Goal: Transaction & Acquisition: Purchase product/service

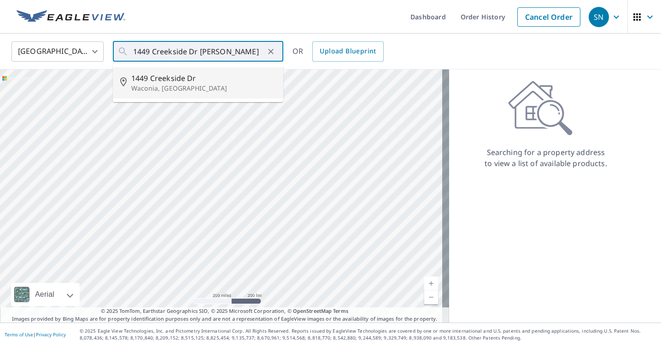
click at [131, 93] on li "[STREET_ADDRESS][PERSON_NAME]" at bounding box center [198, 82] width 170 height 31
type input "[STREET_ADDRESS][PERSON_NAME]"
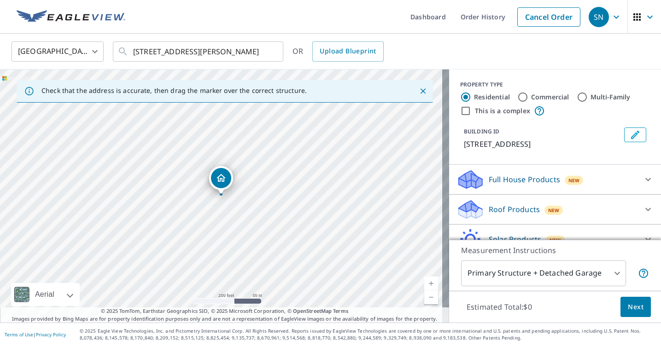
click at [642, 206] on icon at bounding box center [647, 209] width 11 height 11
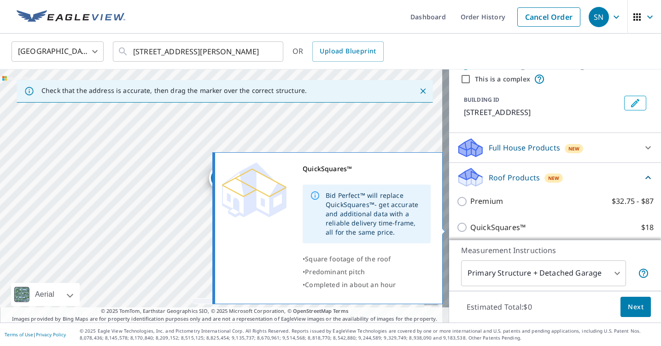
scroll to position [32, 0]
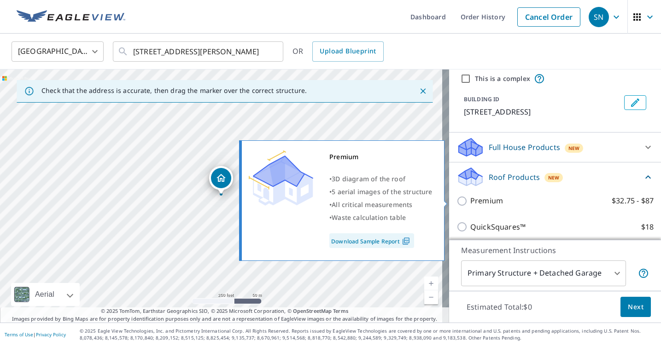
click at [459, 201] on input "Premium $32.75 - $87" at bounding box center [463, 201] width 14 height 11
checkbox input "true"
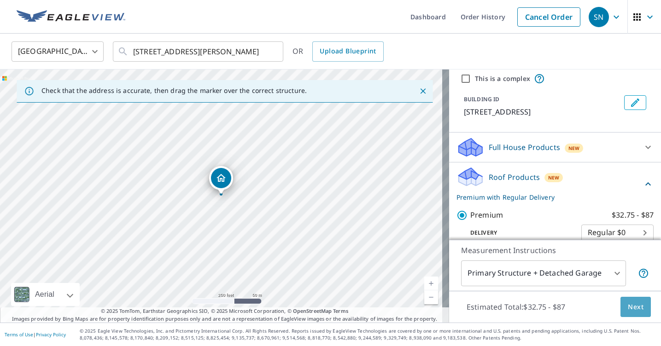
click at [637, 306] on button "Next" at bounding box center [635, 307] width 30 height 21
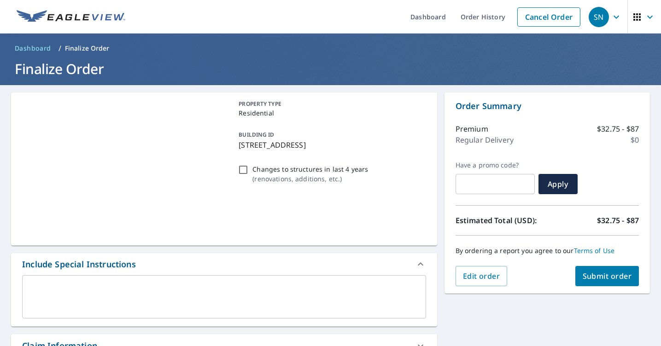
click at [586, 280] on span "Submit order" at bounding box center [607, 276] width 49 height 10
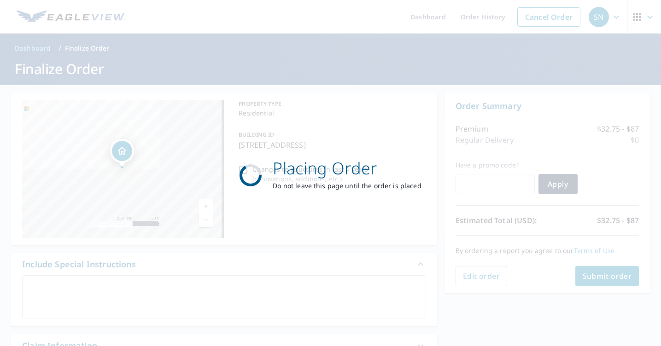
click at [460, 99] on div "Placing Order Do not leave this page until the order is placed" at bounding box center [330, 173] width 661 height 346
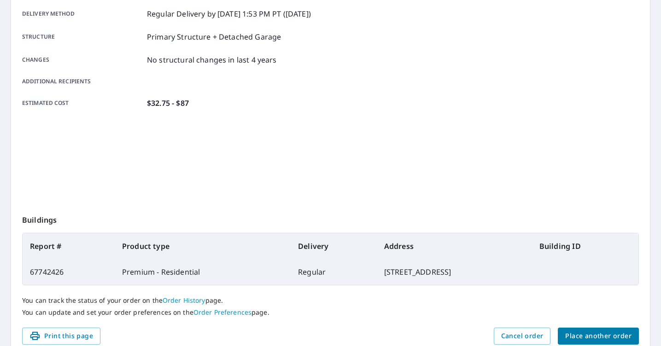
scroll to position [195, 0]
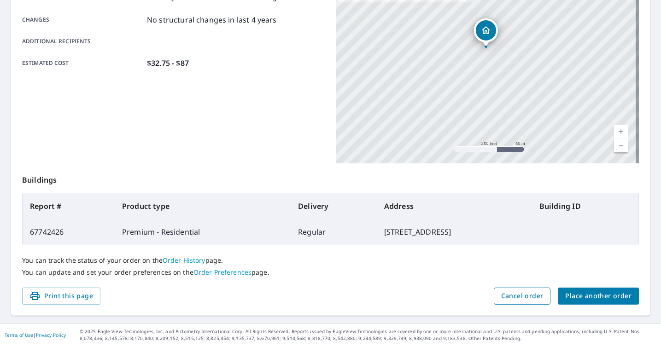
click at [517, 298] on span "Cancel order" at bounding box center [522, 297] width 42 height 12
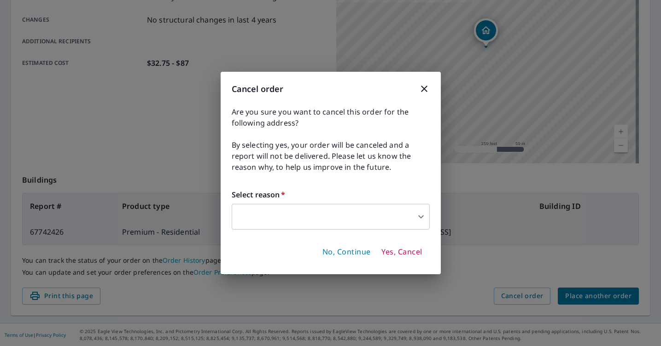
click at [391, 257] on span "Yes, Cancel" at bounding box center [401, 252] width 41 height 10
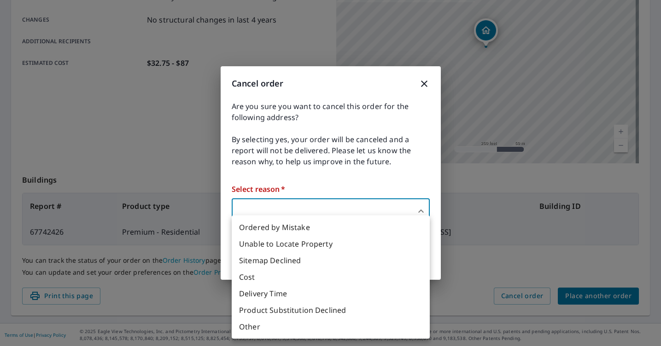
click at [315, 219] on body "SN SN Dashboard Order History Order SN Order Submitted Order details Product ty…" at bounding box center [330, 173] width 661 height 346
click at [316, 230] on li "Ordered by Mistake" at bounding box center [331, 227] width 198 height 17
type input "30"
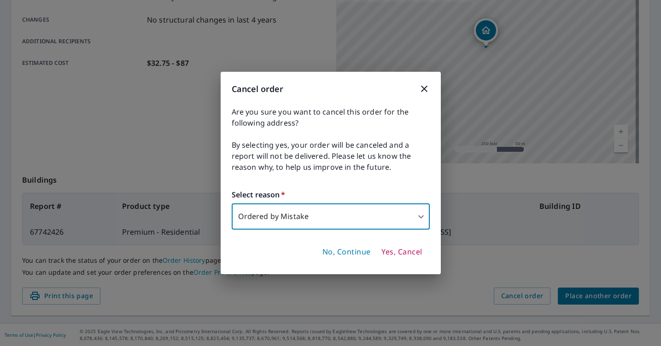
click at [397, 254] on span "Yes, Cancel" at bounding box center [401, 252] width 41 height 10
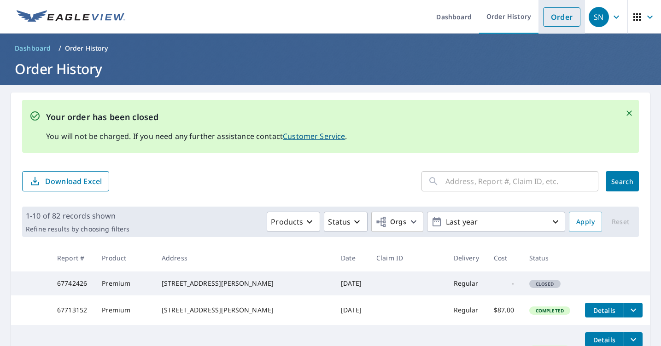
click at [544, 23] on link "Order" at bounding box center [561, 16] width 37 height 19
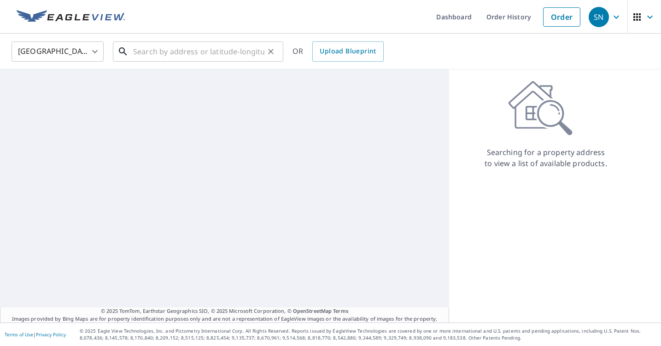
click at [143, 48] on input "text" at bounding box center [198, 52] width 131 height 26
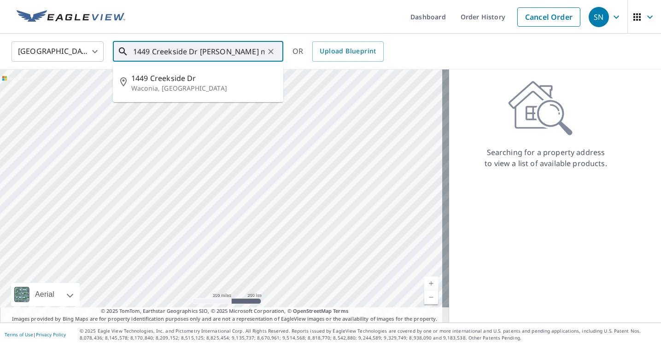
type input "1449 Creekside Dr [PERSON_NAME] mn"
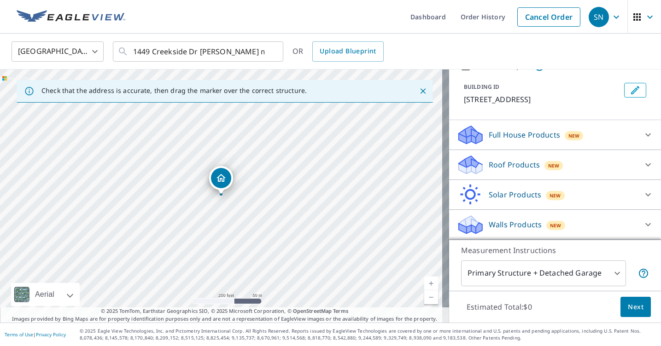
scroll to position [45, 0]
click at [642, 165] on icon at bounding box center [647, 164] width 11 height 11
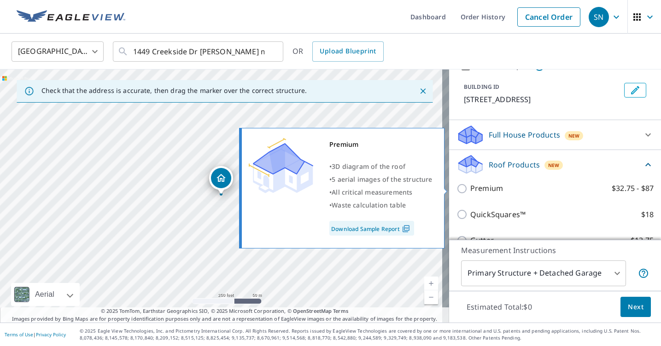
click at [456, 189] on input "Premium $32.75 - $87" at bounding box center [463, 188] width 14 height 11
checkbox input "true"
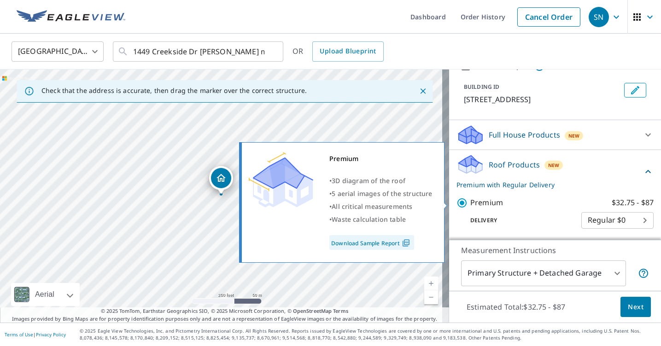
scroll to position [157, 0]
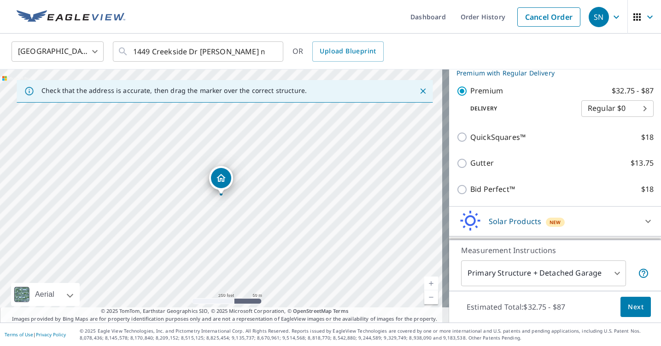
click at [633, 313] on button "Next" at bounding box center [635, 307] width 30 height 21
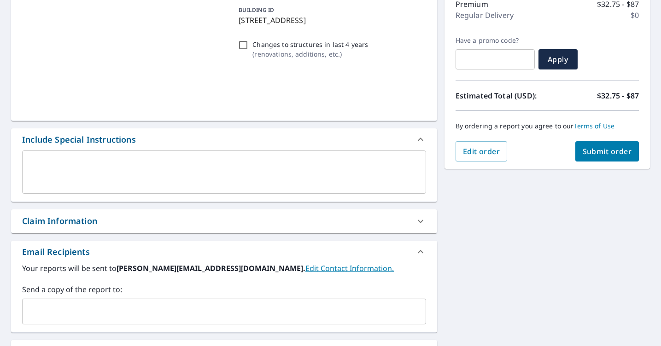
scroll to position [175, 0]
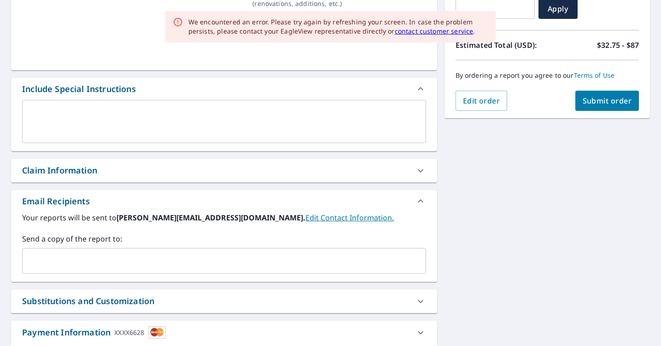
click at [182, 261] on input "text" at bounding box center [217, 261] width 382 height 18
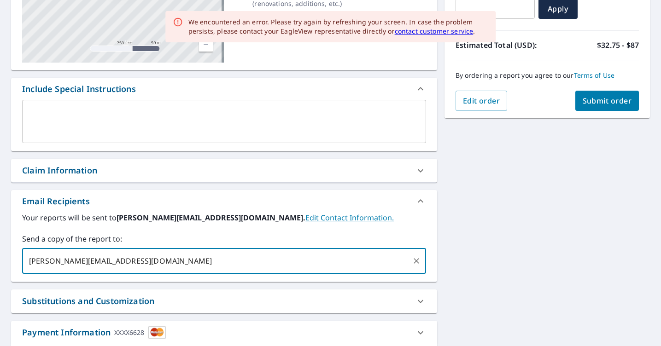
type input "[PERSON_NAME][EMAIL_ADDRESS][DOMAIN_NAME]"
click at [465, 215] on div "[STREET_ADDRESS][PERSON_NAME] Aerial Road A standard road map Aerial A detailed…" at bounding box center [330, 145] width 661 height 471
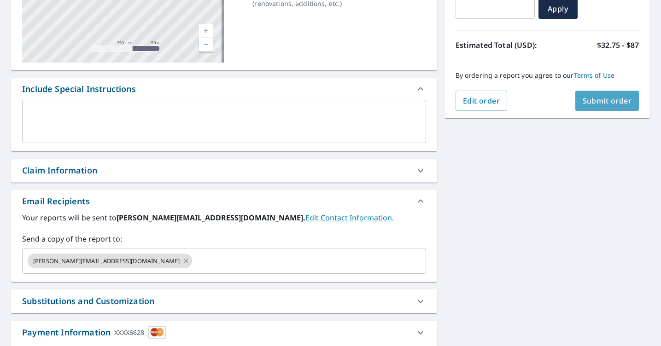
click at [587, 100] on span "Submit order" at bounding box center [607, 101] width 49 height 10
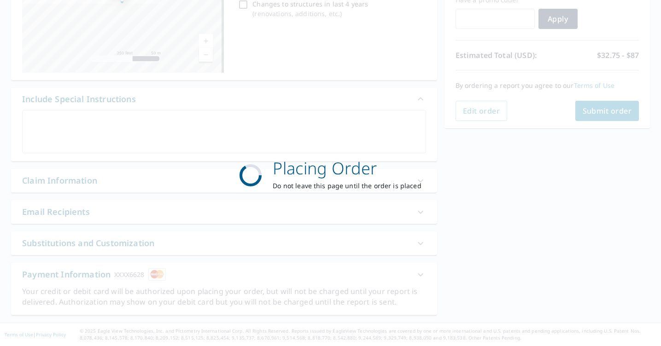
scroll to position [165, 0]
